Goal: Task Accomplishment & Management: Manage account settings

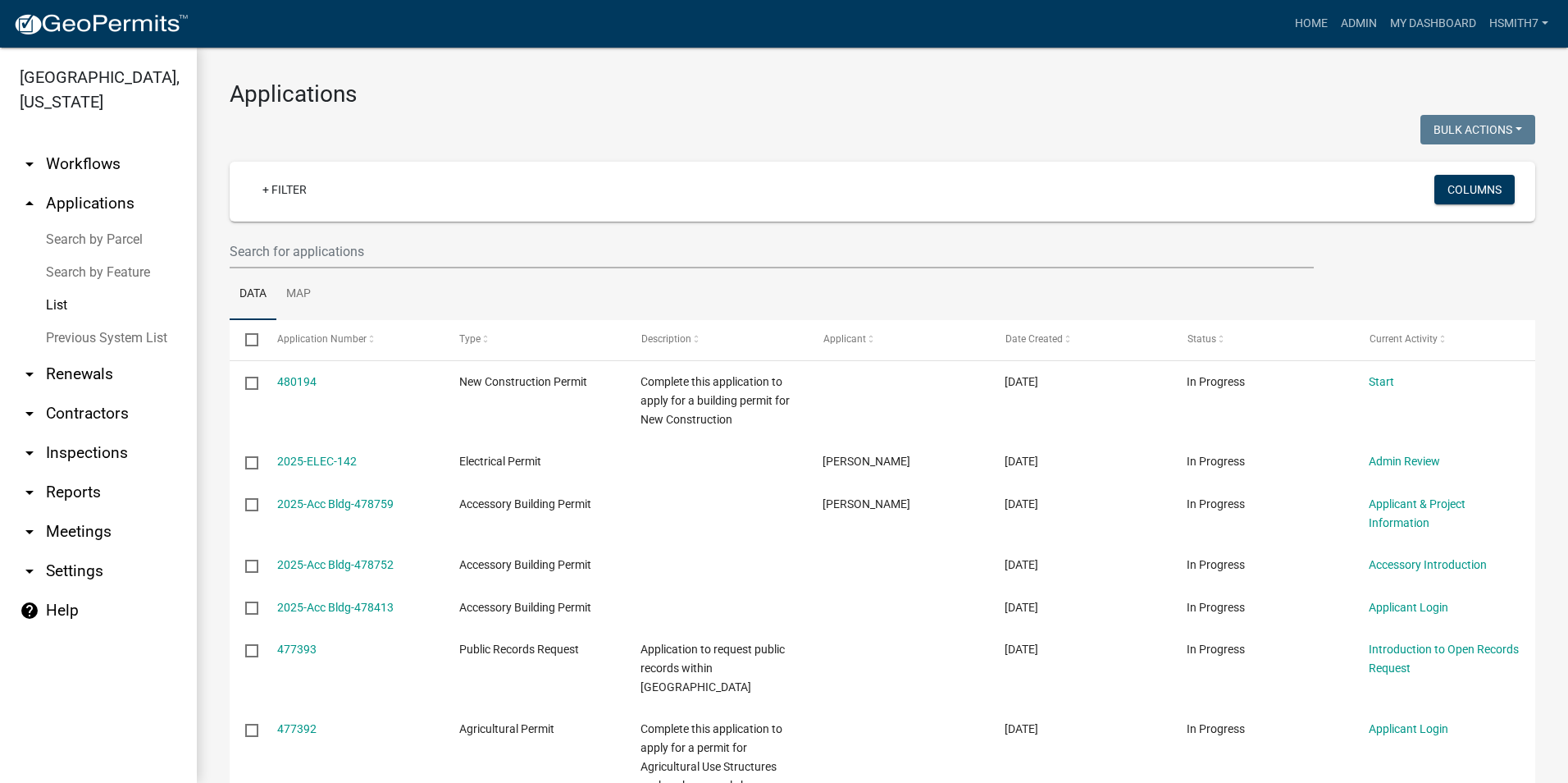
select select "3: 100"
click at [58, 14] on img at bounding box center [101, 24] width 176 height 24
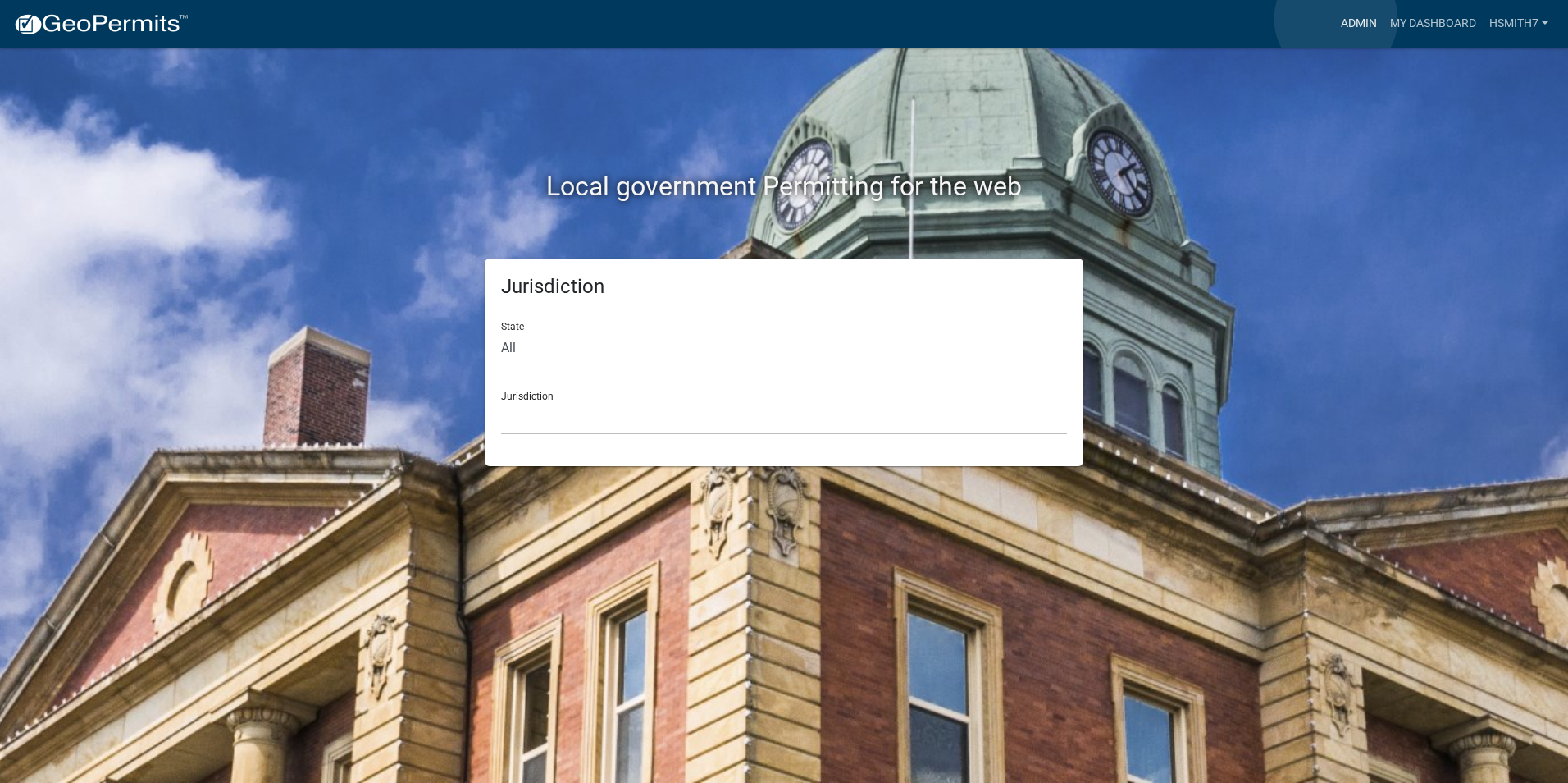
click at [1337, 19] on link "Admin" at bounding box center [1359, 23] width 49 height 31
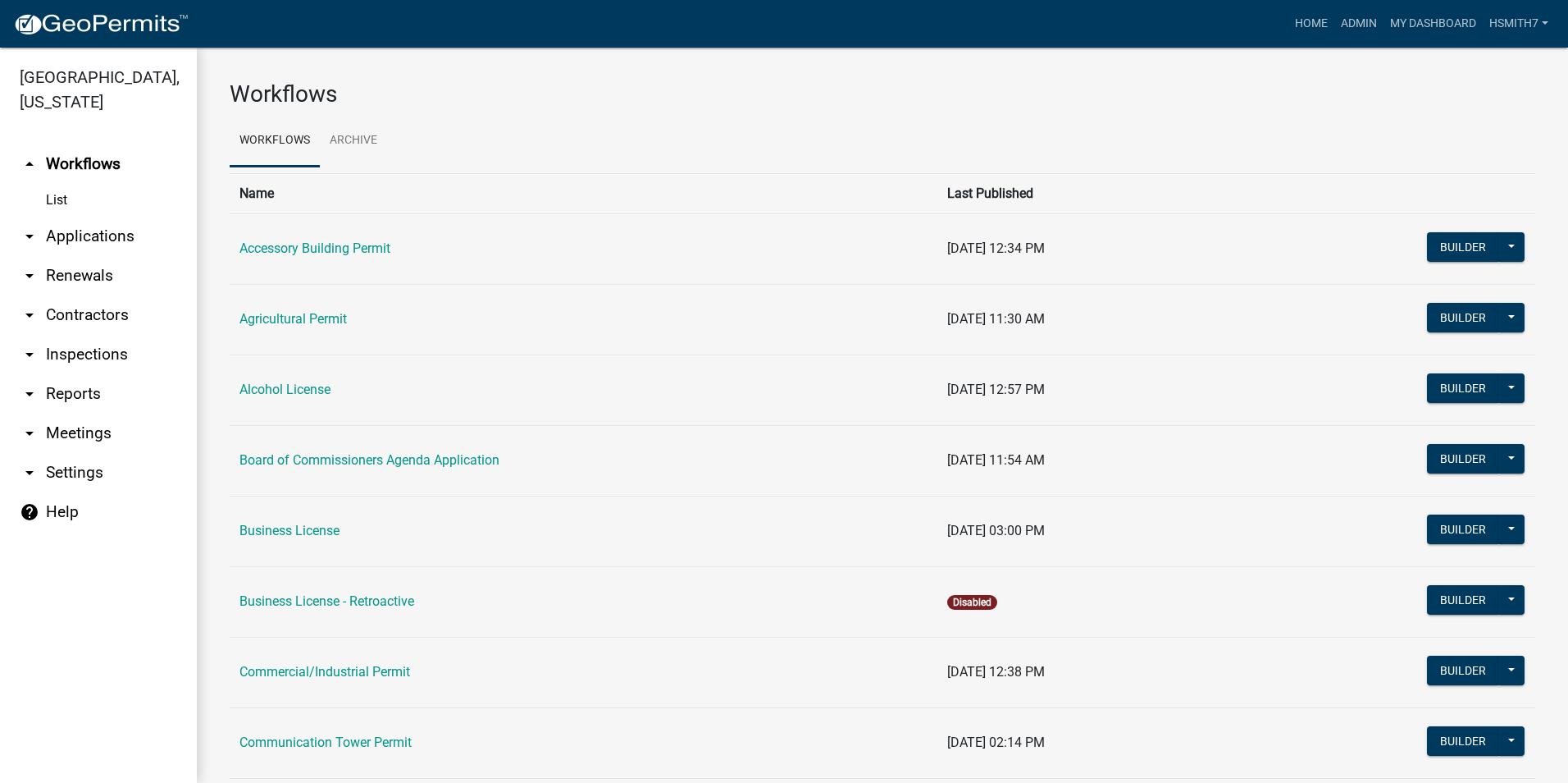
click at [49, 237] on link "arrow_drop_down Applications" at bounding box center [98, 236] width 197 height 39
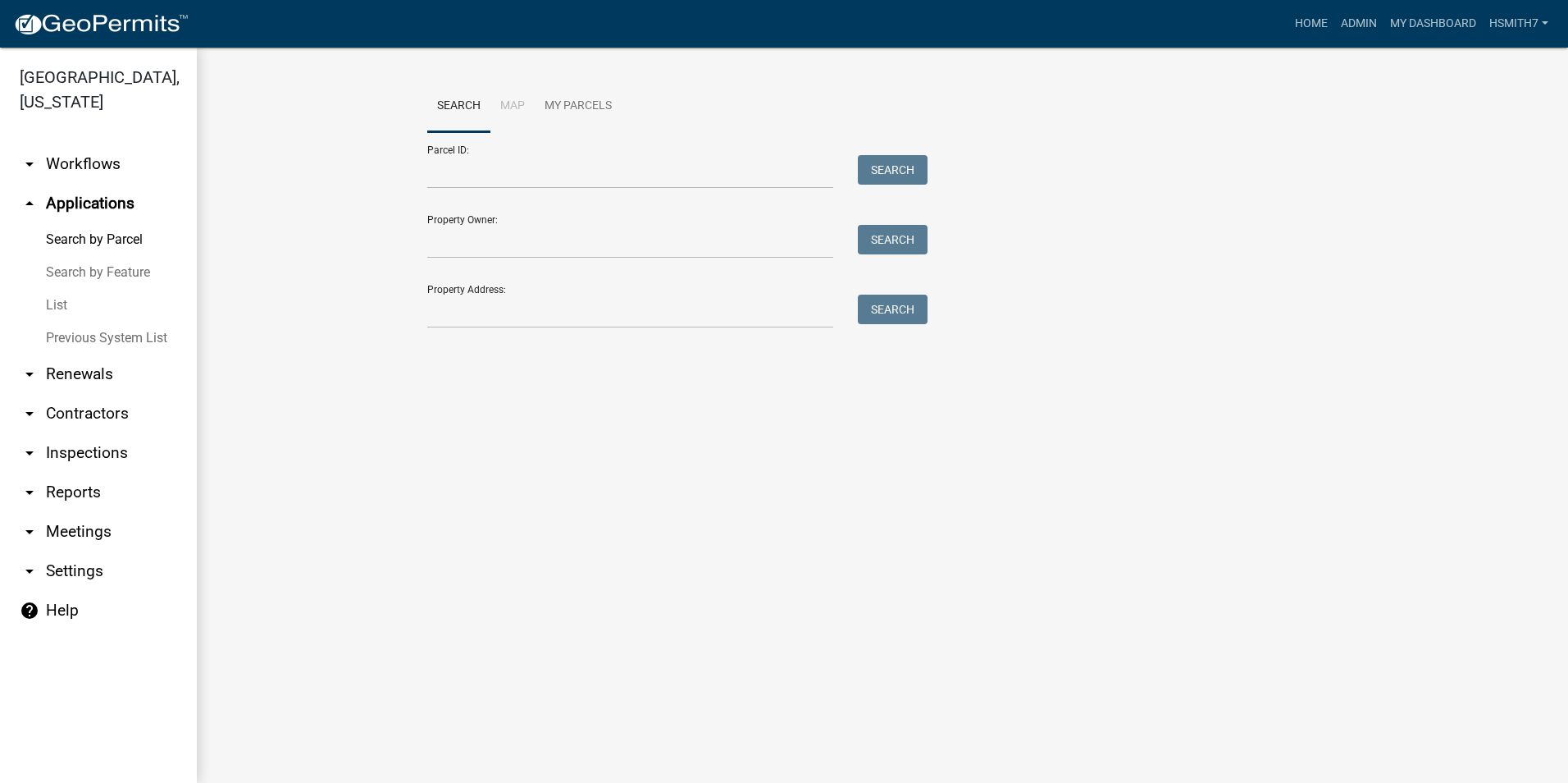
click at [64, 306] on link "List" at bounding box center [98, 305] width 197 height 33
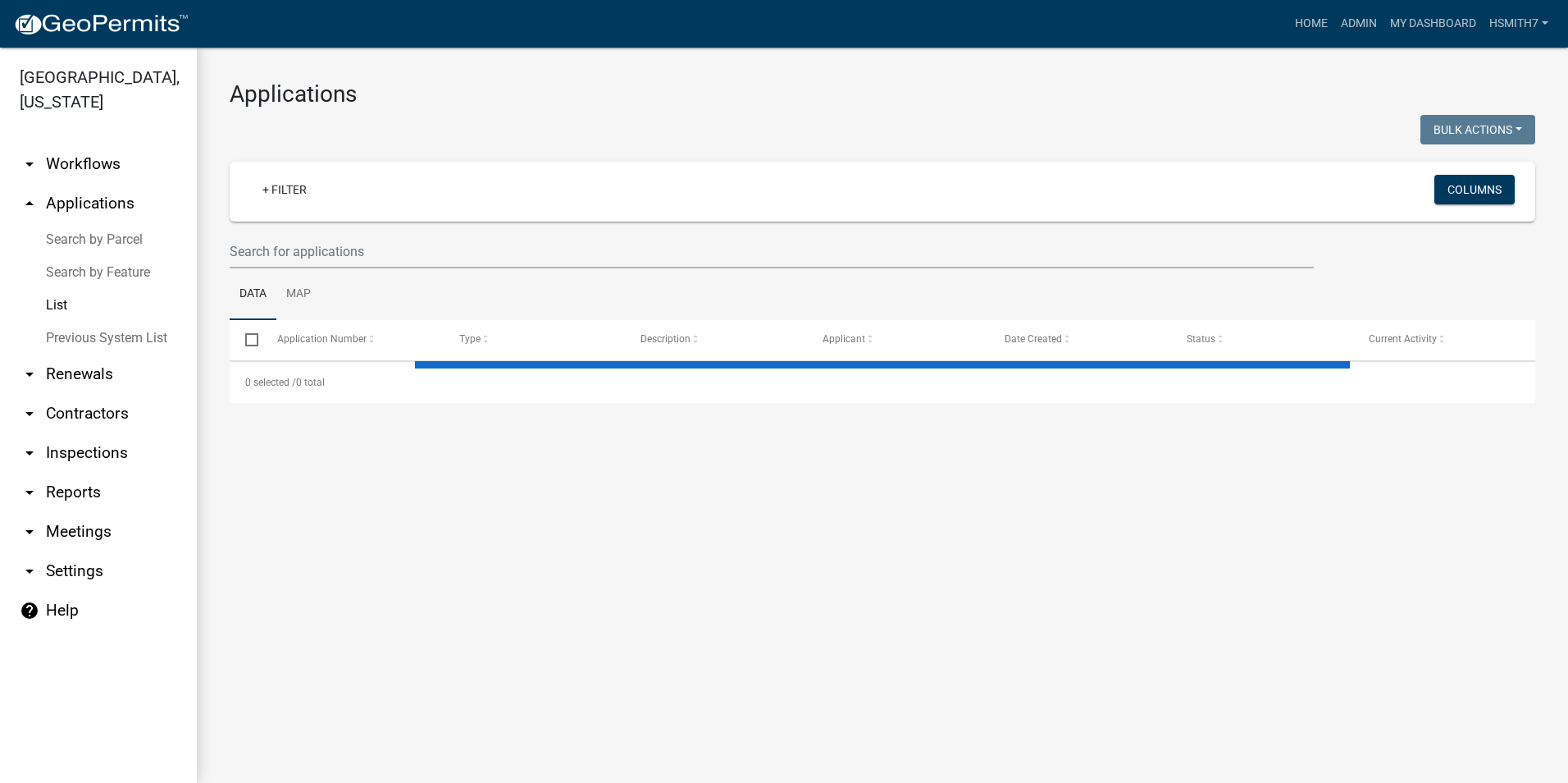
select select "3: 100"
